Goal: Information Seeking & Learning: Learn about a topic

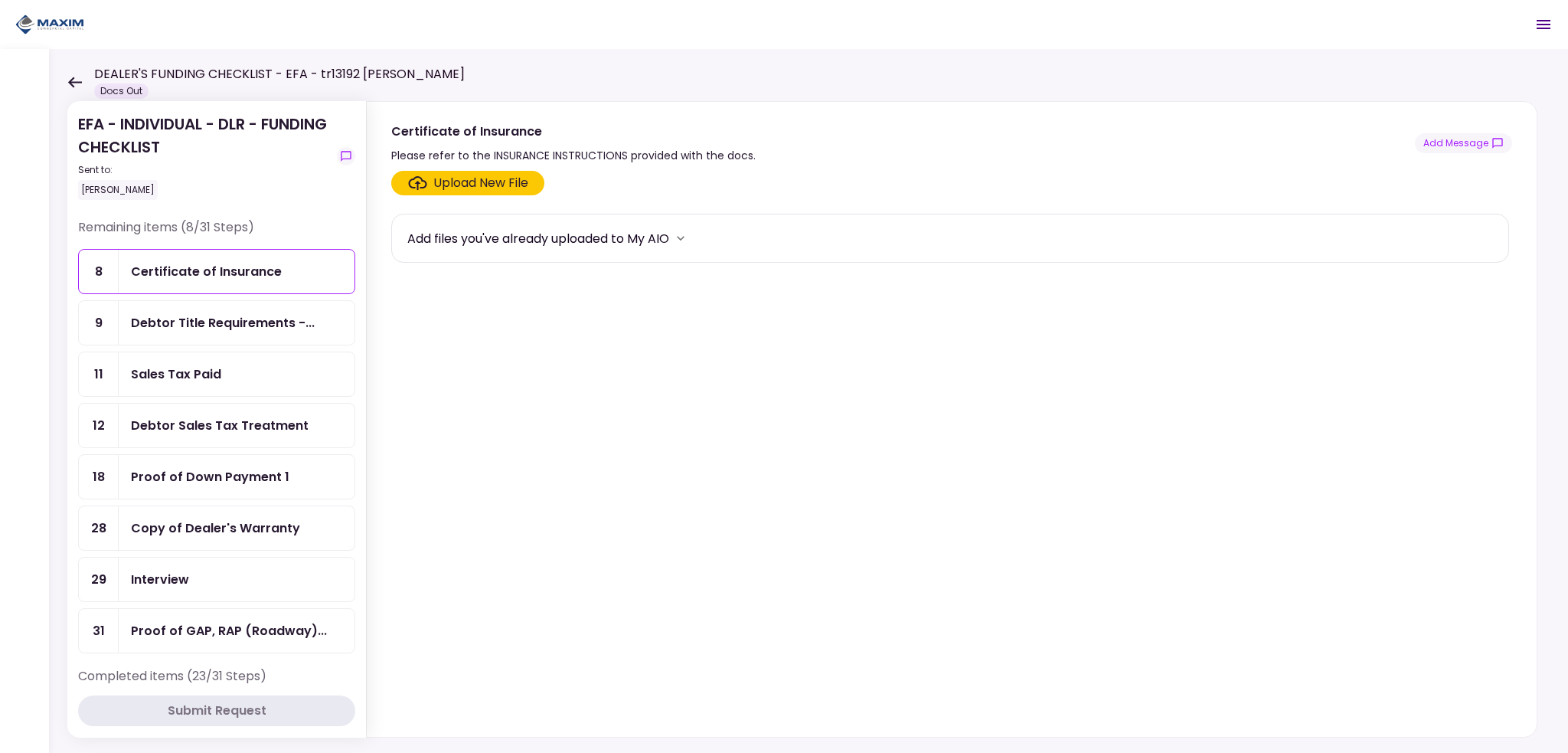
click at [178, 431] on div "Debtor Sales Tax Treatment" at bounding box center [236, 425] width 236 height 43
click at [155, 381] on div "Sales Tax Paid" at bounding box center [236, 374] width 236 height 43
click at [150, 306] on div "Debtor Title Requirements -..." at bounding box center [236, 322] width 236 height 43
click at [182, 374] on div "Sales Tax Paid" at bounding box center [176, 375] width 90 height 19
click at [174, 426] on div "Debtor Sales Tax Treatment" at bounding box center [220, 425] width 178 height 19
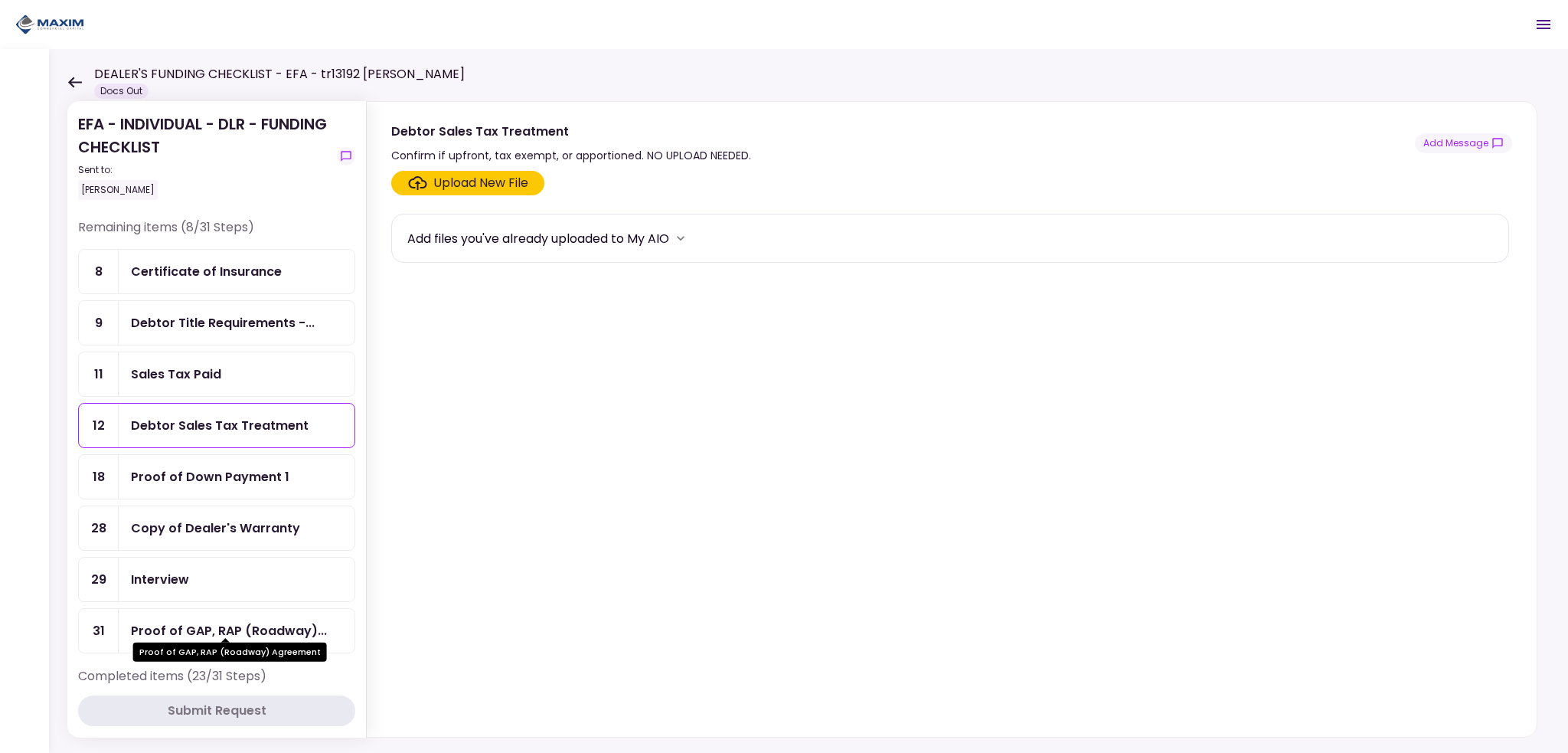
click at [187, 626] on div "Proof of GAP, RAP (Roadway)..." at bounding box center [228, 631] width 196 height 19
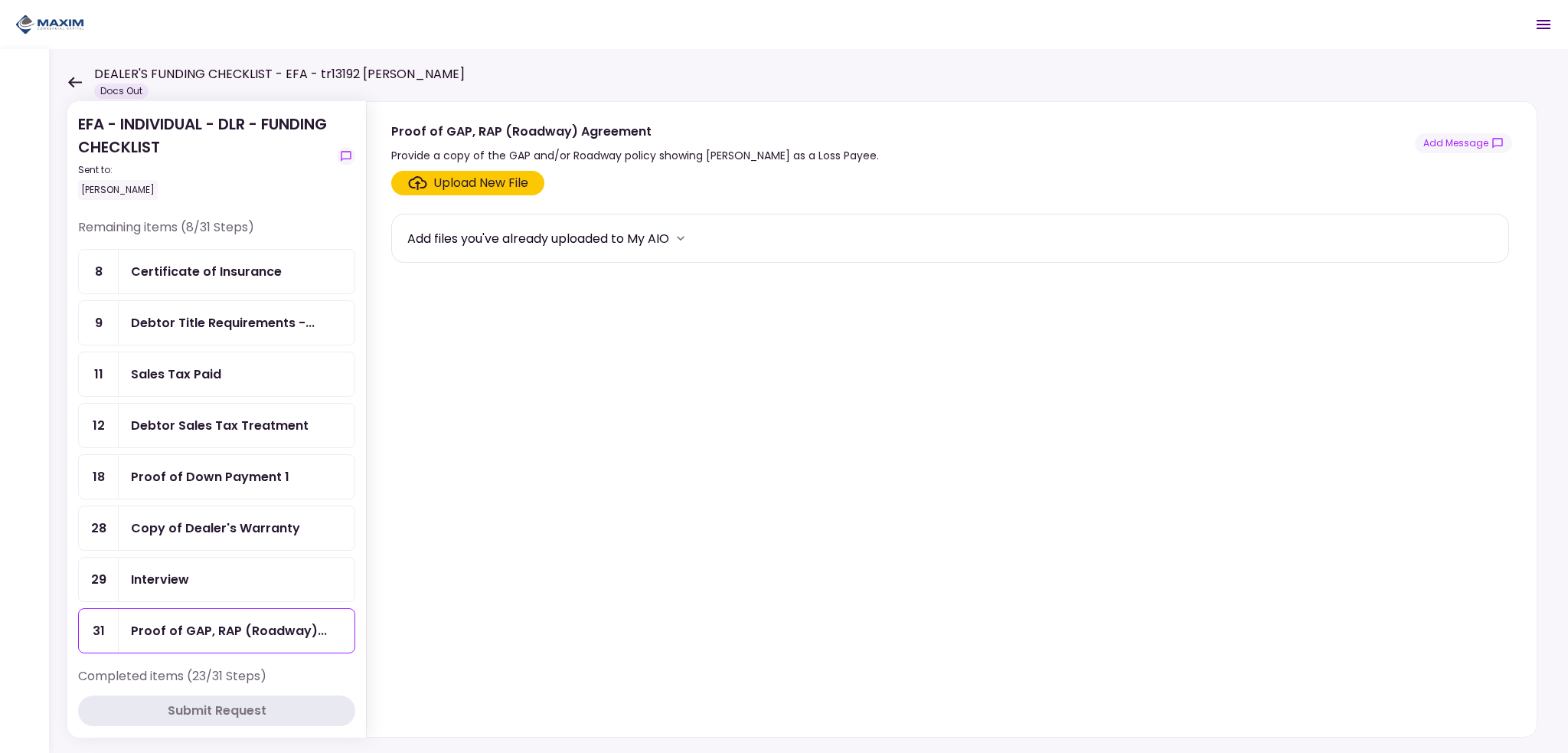
click at [175, 278] on div "Certificate of Insurance" at bounding box center [206, 272] width 151 height 19
